Goal: Book appointment/travel/reservation

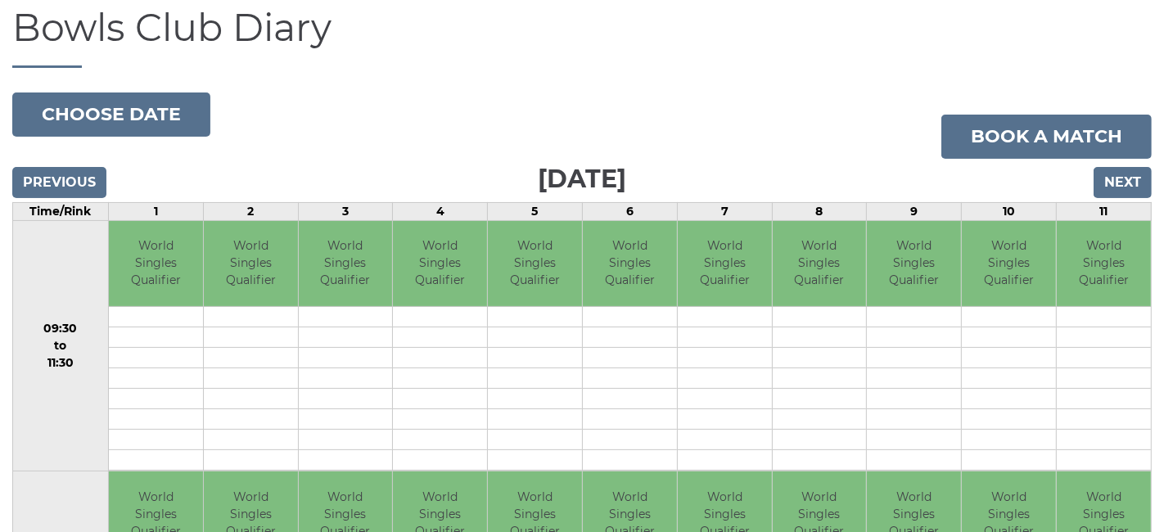
scroll to position [165, 0]
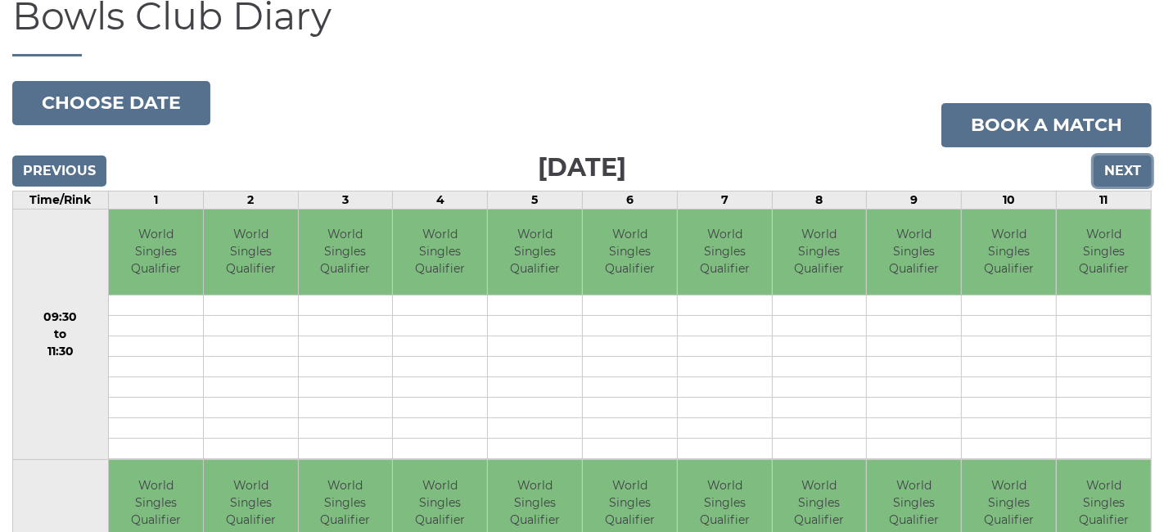
click at [1129, 165] on input "Next" at bounding box center [1122, 170] width 58 height 31
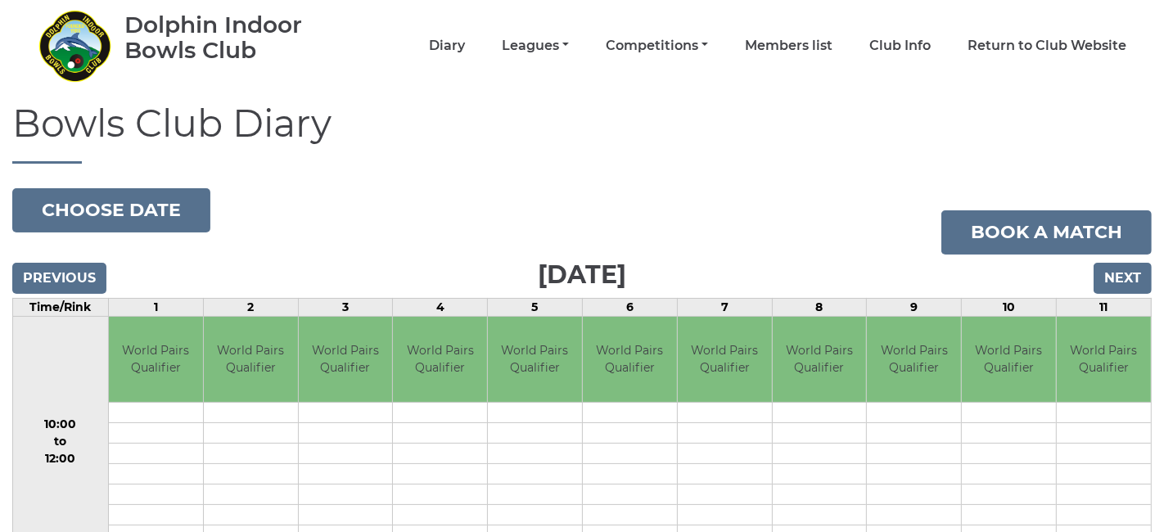
scroll to position [56, 0]
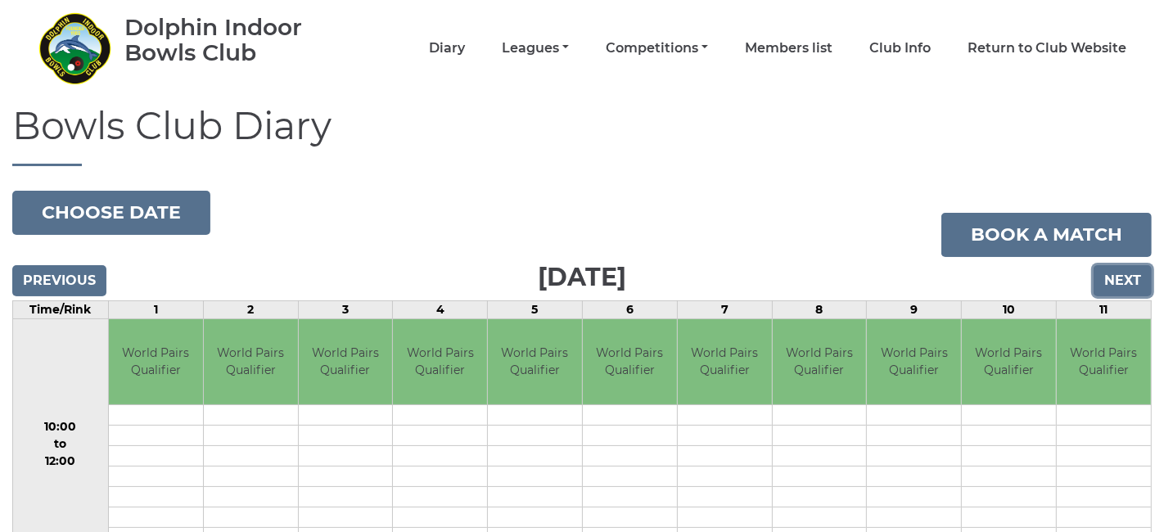
click at [1122, 282] on input "Next" at bounding box center [1122, 280] width 58 height 31
